Goal: Information Seeking & Learning: Learn about a topic

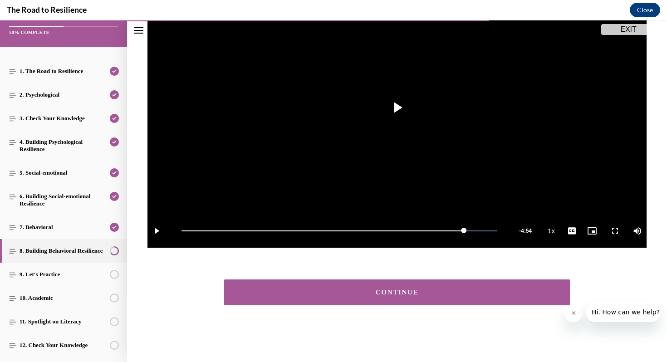
scroll to position [153, 0]
click at [397, 108] on span "Video player" at bounding box center [397, 108] width 0 height 0
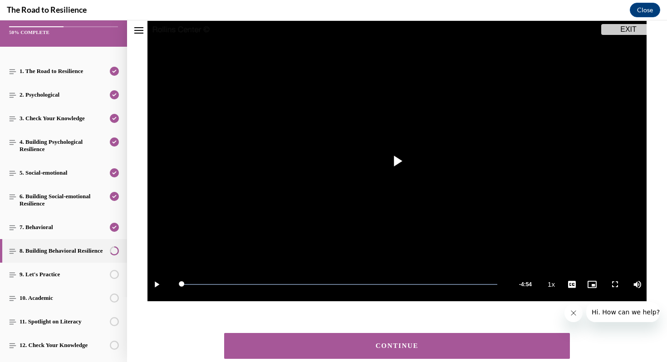
click at [404, 347] on div "CONTINUE" at bounding box center [397, 346] width 318 height 7
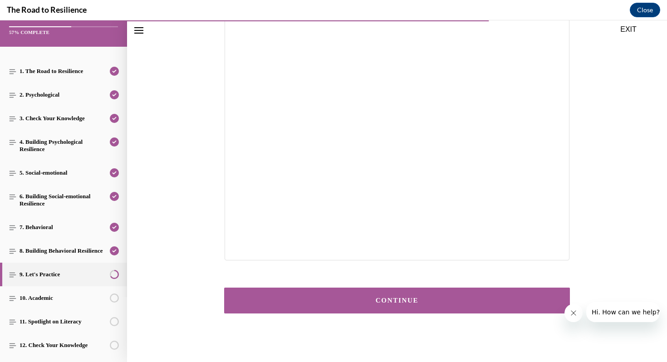
scroll to position [112, 0]
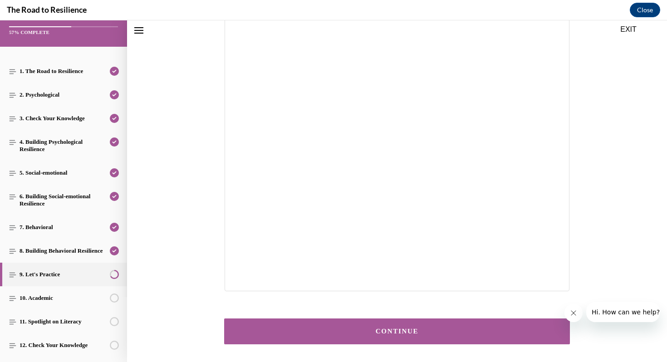
click at [450, 327] on button "CONTINUE" at bounding box center [397, 331] width 346 height 26
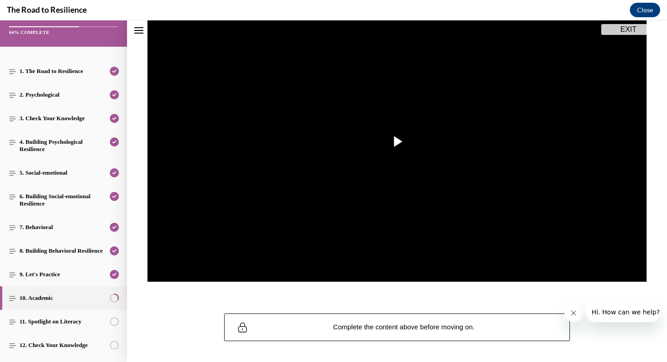
scroll to position [122, 0]
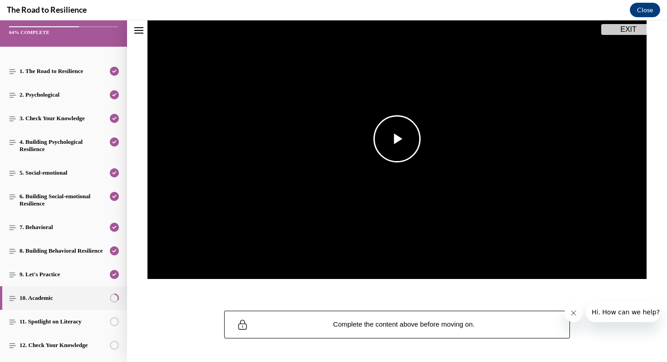
click at [397, 139] on span "Video player" at bounding box center [397, 139] width 0 height 0
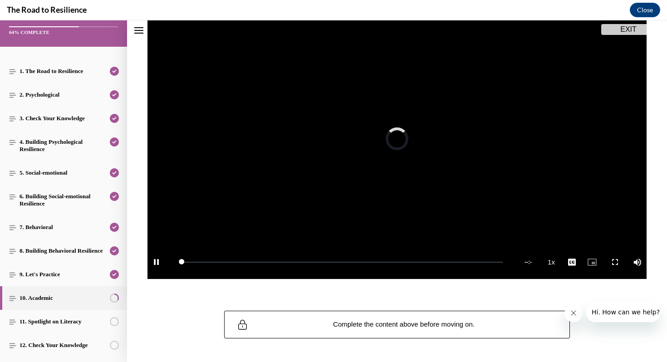
scroll to position [99, 0]
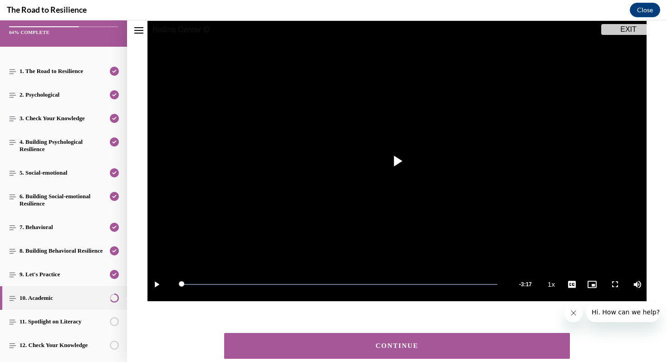
click at [423, 347] on div "CONTINUE" at bounding box center [397, 346] width 318 height 7
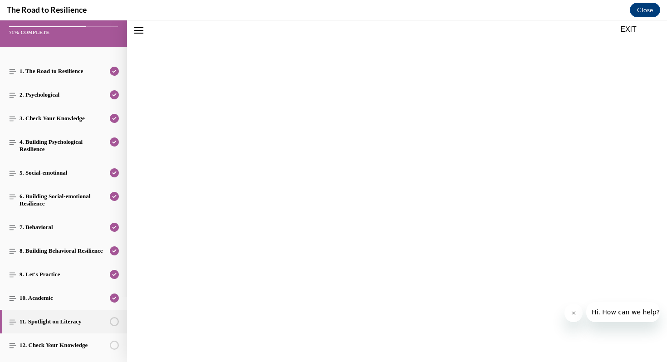
scroll to position [28, 0]
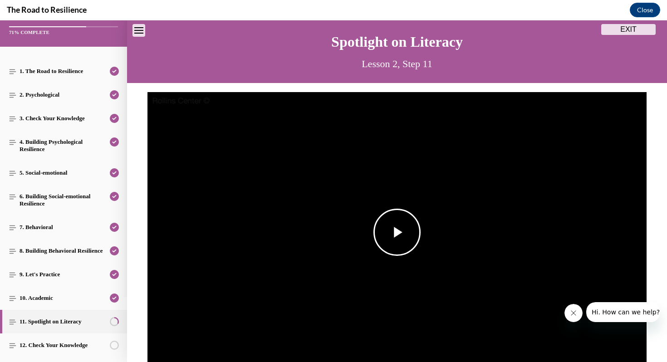
click at [397, 232] on span "Video player" at bounding box center [397, 232] width 0 height 0
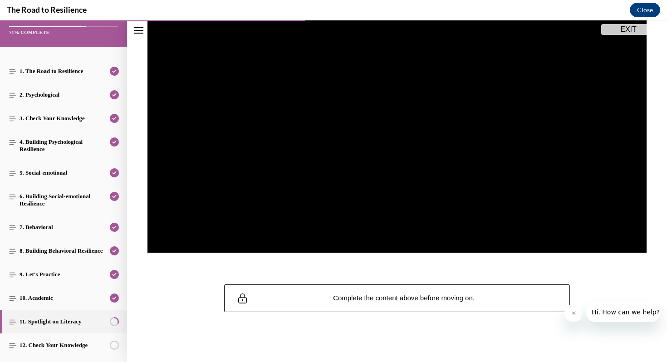
scroll to position [150, 0]
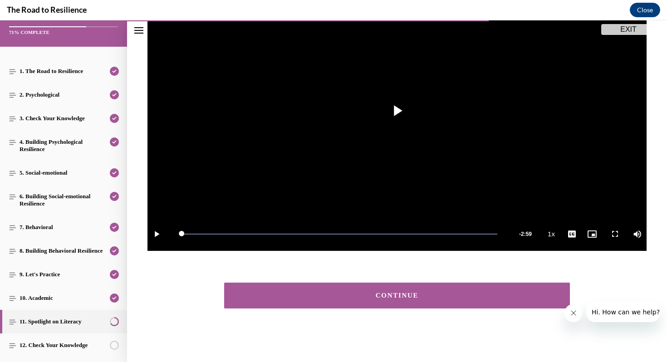
click at [394, 301] on button "CONTINUE" at bounding box center [397, 296] width 346 height 26
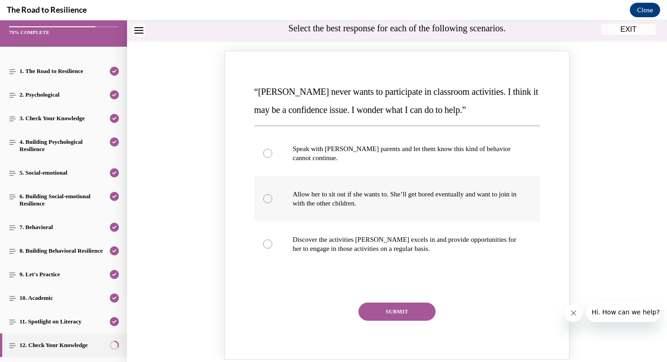
scroll to position [101, 0]
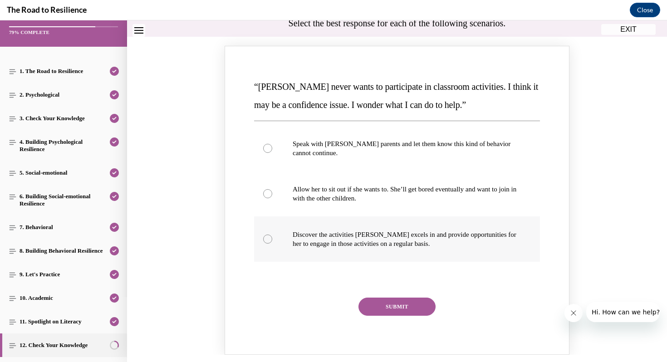
click at [272, 242] on label "Discover the activities [PERSON_NAME] excels in and provide opportunities for h…" at bounding box center [397, 238] width 286 height 45
click at [272, 242] on input "Discover the activities [PERSON_NAME] excels in and provide opportunities for h…" at bounding box center [267, 239] width 9 height 9
radio input "true"
click at [373, 303] on button "SUBMIT" at bounding box center [396, 307] width 77 height 18
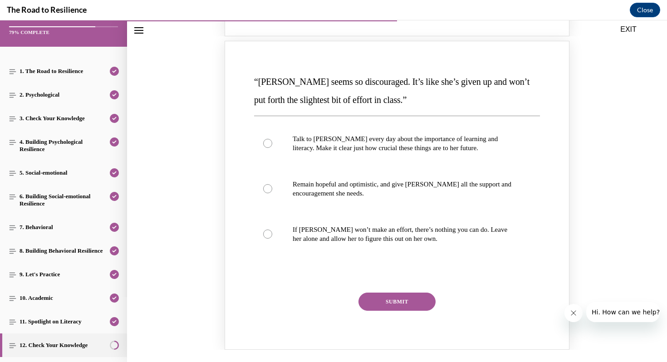
scroll to position [504, 0]
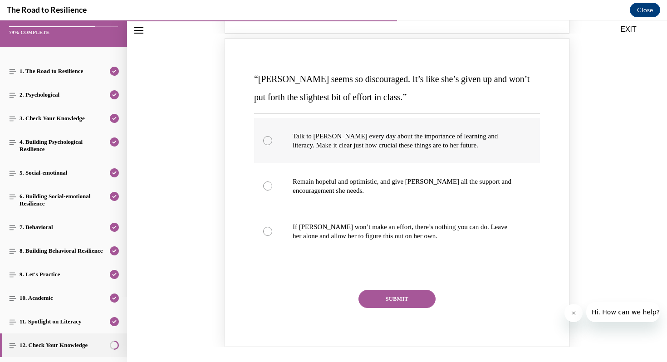
click at [269, 140] on div "Knowledge check: Multiple choice" at bounding box center [267, 140] width 9 height 9
click at [269, 140] on input "Talk to [PERSON_NAME] every day about the importance of learning and literacy. …" at bounding box center [267, 140] width 9 height 9
radio input "true"
click at [402, 297] on button "SUBMIT" at bounding box center [396, 299] width 77 height 18
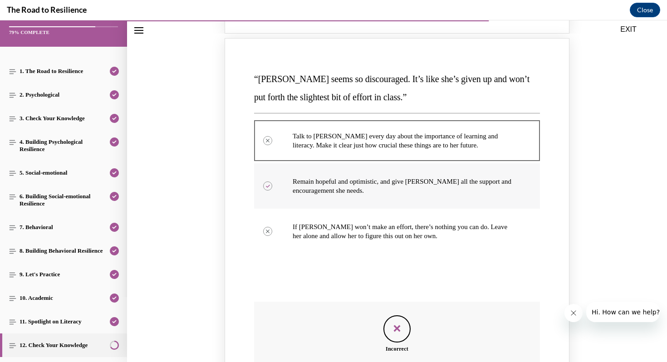
click at [266, 183] on div "Knowledge check: Multiple choice" at bounding box center [267, 185] width 9 height 9
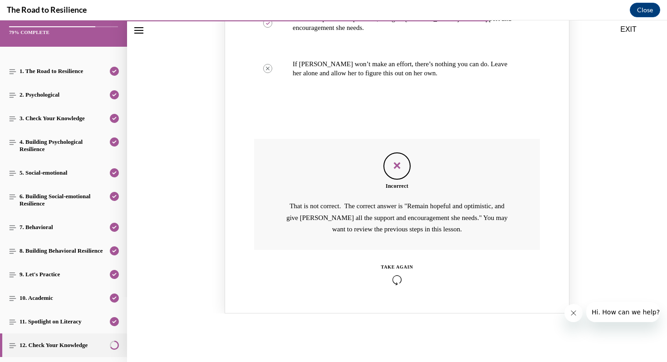
scroll to position [676, 0]
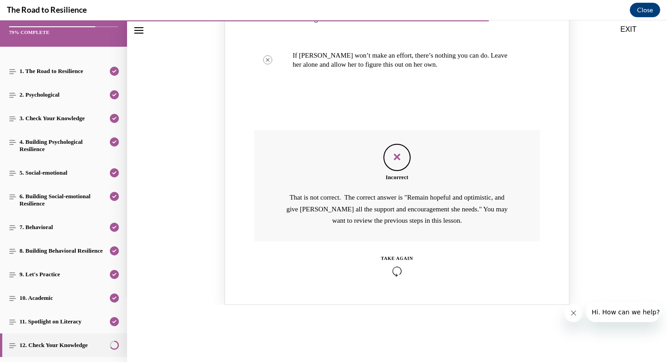
click at [401, 261] on div "TAKE AGAIN" at bounding box center [397, 258] width 32 height 7
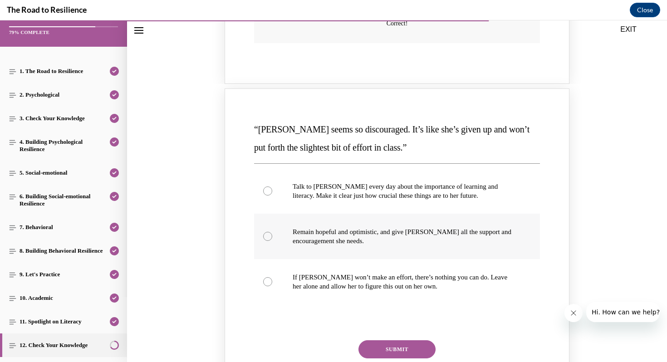
scroll to position [423, 0]
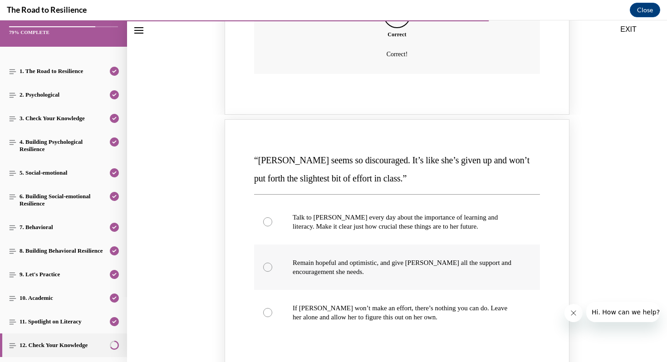
click at [264, 267] on div "Knowledge check: Multiple choice" at bounding box center [267, 267] width 9 height 9
click at [264, 267] on input "Remain hopeful and optimistic, and give [PERSON_NAME] all the support and encou…" at bounding box center [267, 267] width 9 height 9
radio input "true"
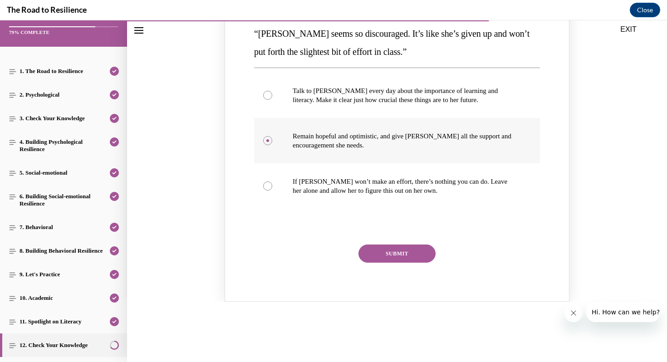
scroll to position [547, 0]
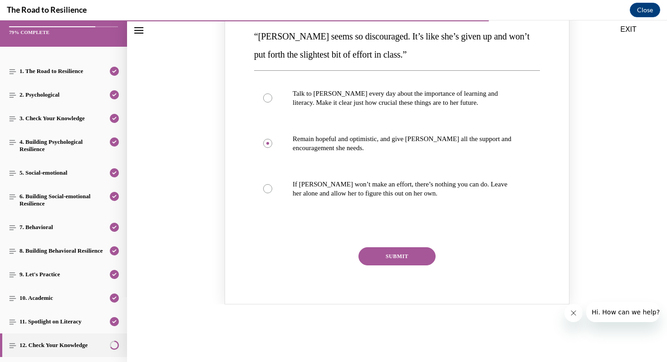
click at [386, 258] on button "SUBMIT" at bounding box center [396, 256] width 77 height 18
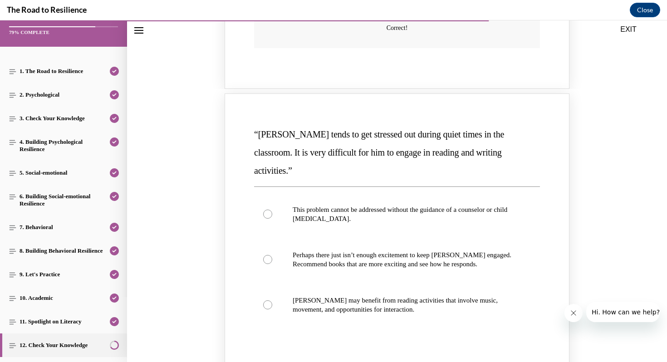
scroll to position [897, 0]
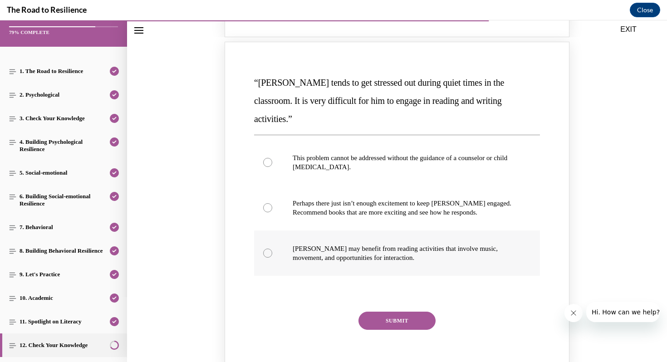
click at [269, 249] on div "Knowledge check: Multiple choice" at bounding box center [267, 253] width 9 height 9
click at [269, 249] on input "[PERSON_NAME] may benefit from reading activities that involve music, movement,…" at bounding box center [267, 253] width 9 height 9
radio input "true"
click at [396, 312] on button "SUBMIT" at bounding box center [396, 321] width 77 height 18
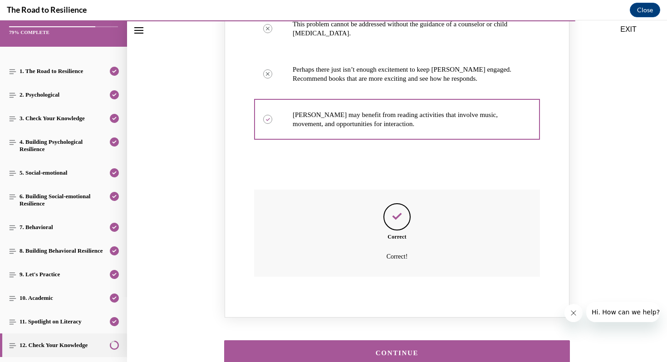
scroll to position [1073, 0]
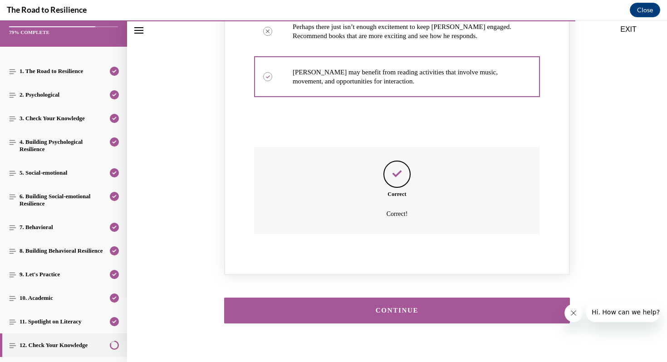
click at [395, 307] on div "CONTINUE" at bounding box center [397, 310] width 318 height 7
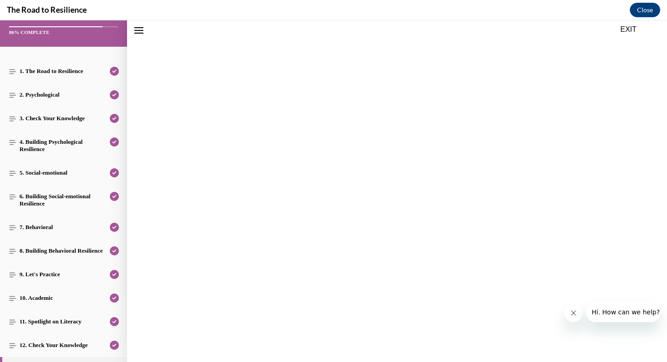
scroll to position [28, 0]
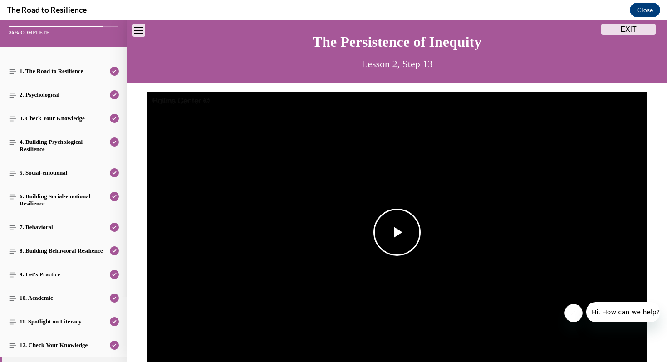
click at [397, 232] on span "Video player" at bounding box center [397, 232] width 0 height 0
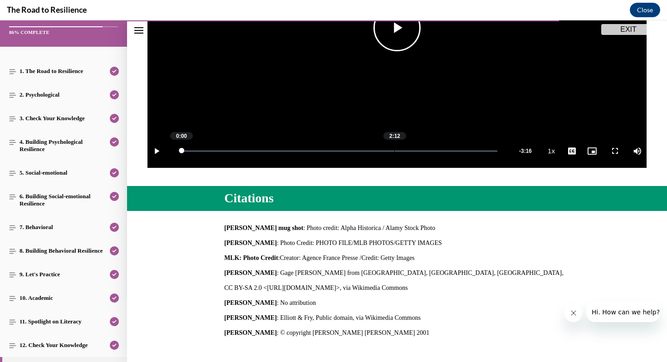
scroll to position [316, 0]
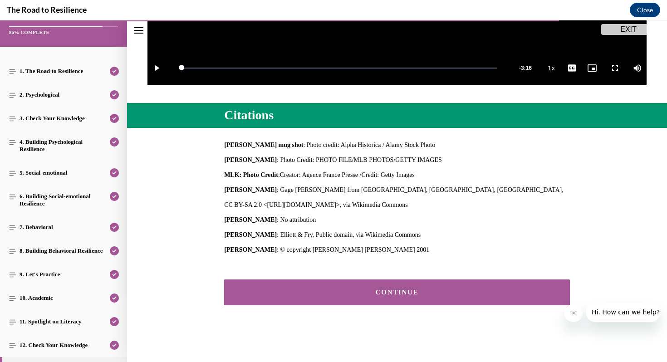
click at [394, 293] on div "CONTINUE" at bounding box center [397, 292] width 318 height 7
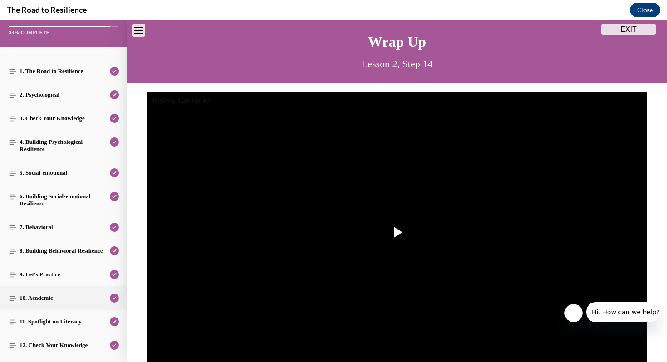
scroll to position [138, 0]
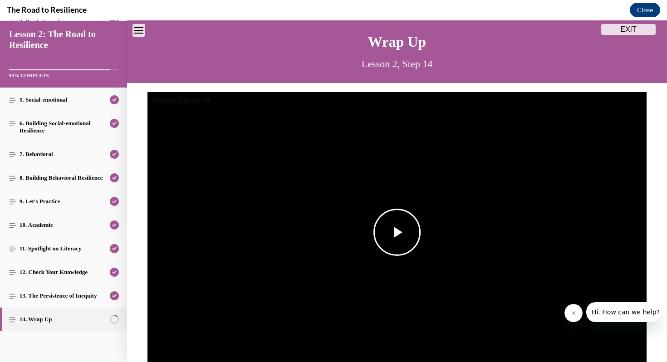
click at [397, 232] on span "Video player" at bounding box center [397, 232] width 0 height 0
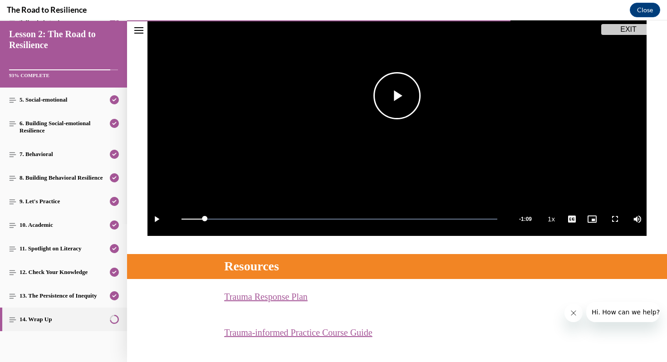
scroll to position [249, 0]
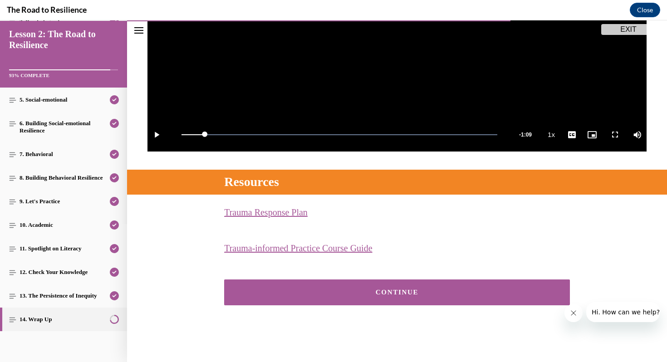
click at [414, 283] on button "CONTINUE" at bounding box center [397, 292] width 346 height 26
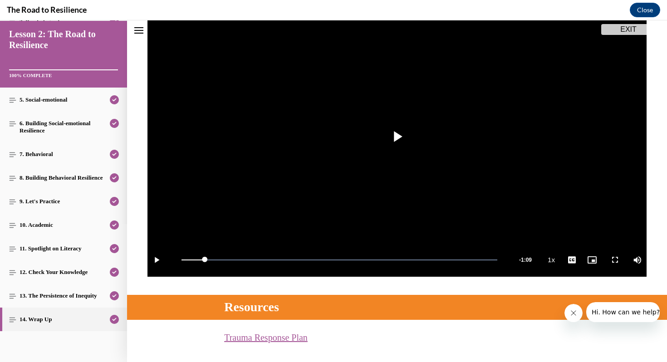
scroll to position [123, 0]
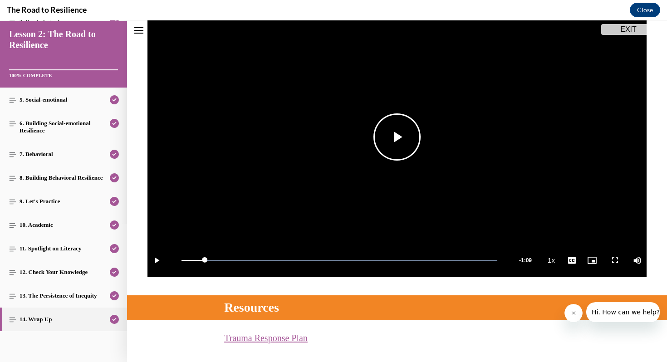
click at [397, 137] on span "Video player" at bounding box center [397, 137] width 0 height 0
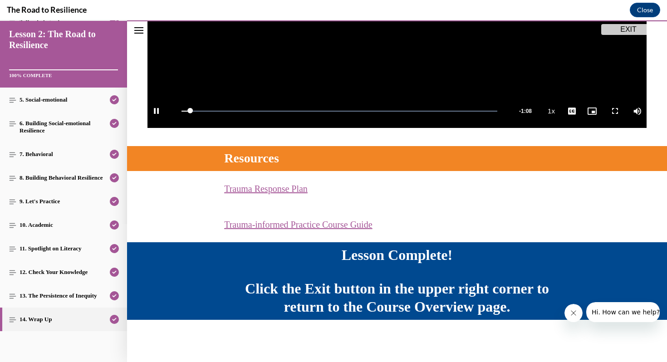
scroll to position [273, 0]
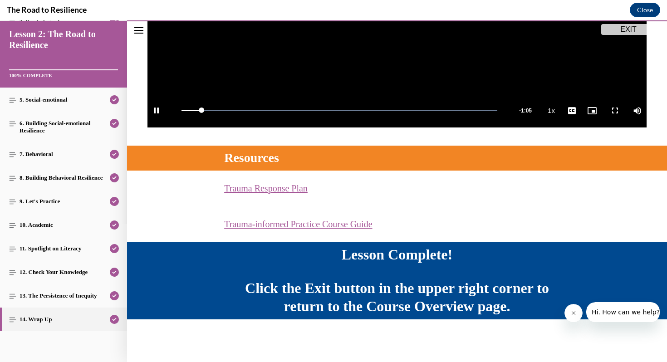
click at [623, 30] on button "EXIT" at bounding box center [628, 29] width 54 height 11
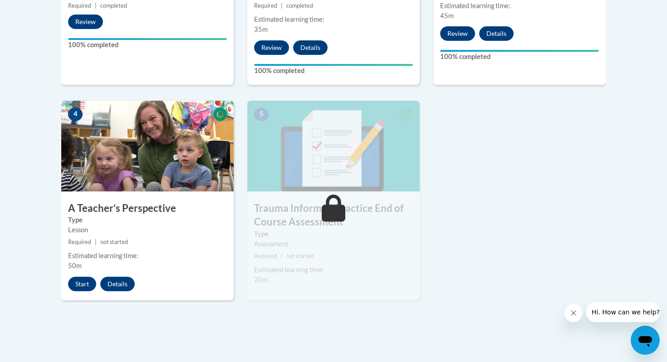
scroll to position [467, 0]
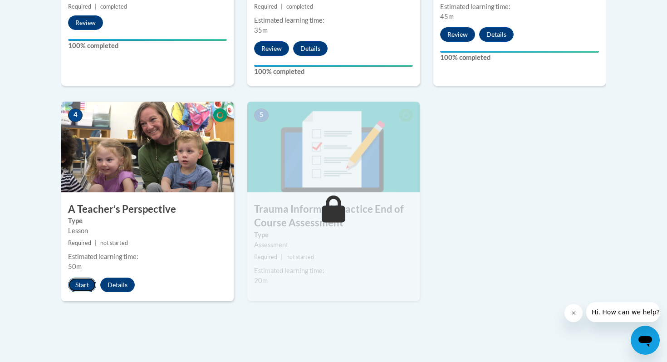
click at [77, 291] on button "Start" at bounding box center [82, 285] width 28 height 15
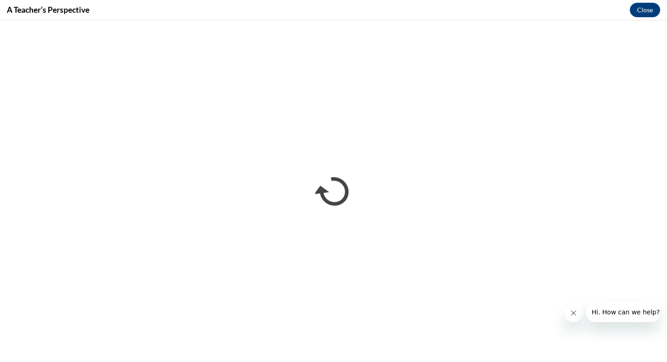
scroll to position [0, 0]
